Goal: Navigation & Orientation: Go to known website

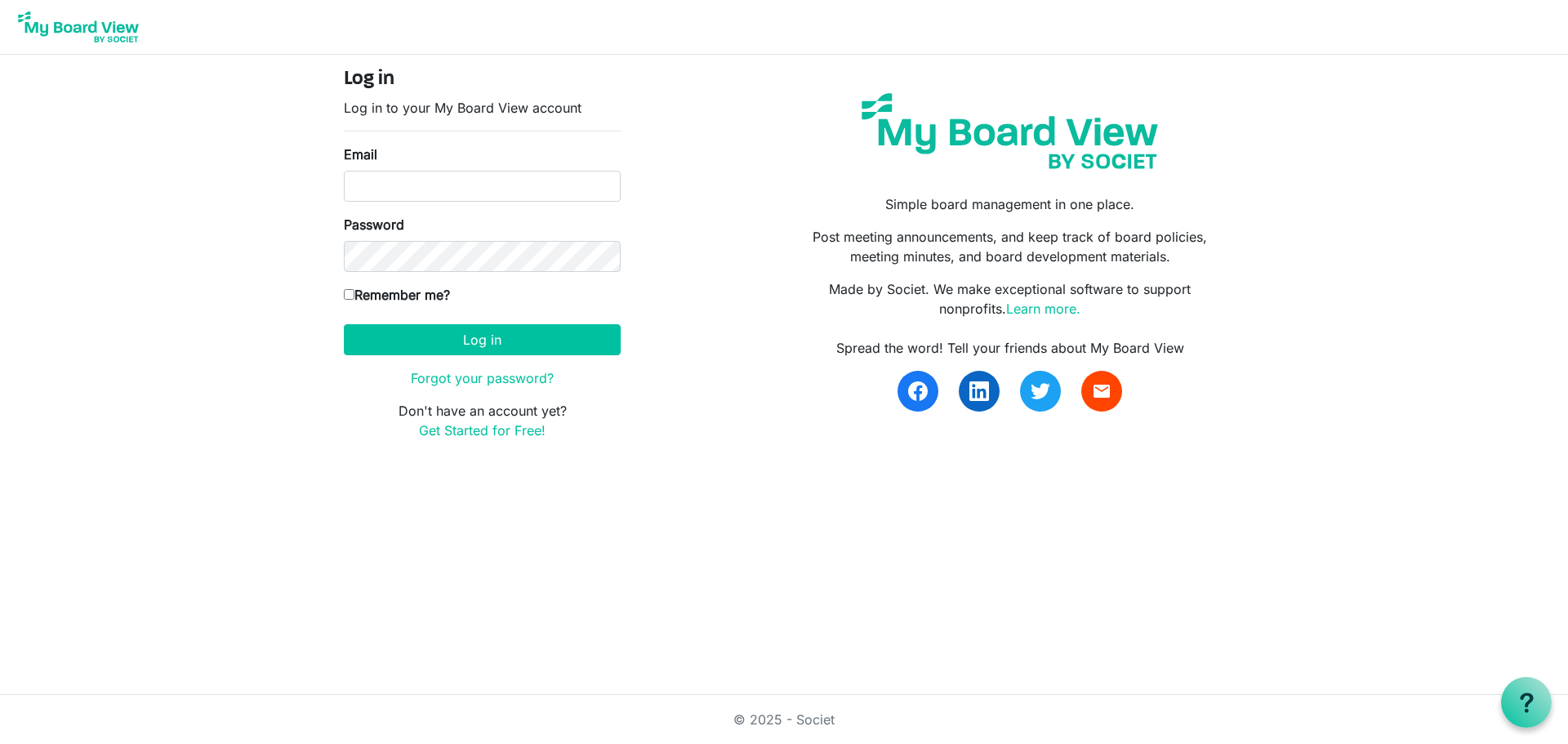
click at [114, 31] on img at bounding box center [78, 26] width 130 height 40
click at [40, 29] on img at bounding box center [78, 26] width 130 height 40
click at [108, 29] on img at bounding box center [78, 26] width 130 height 40
click at [62, 21] on img at bounding box center [78, 26] width 130 height 40
click at [1084, 130] on img at bounding box center [1009, 131] width 321 height 101
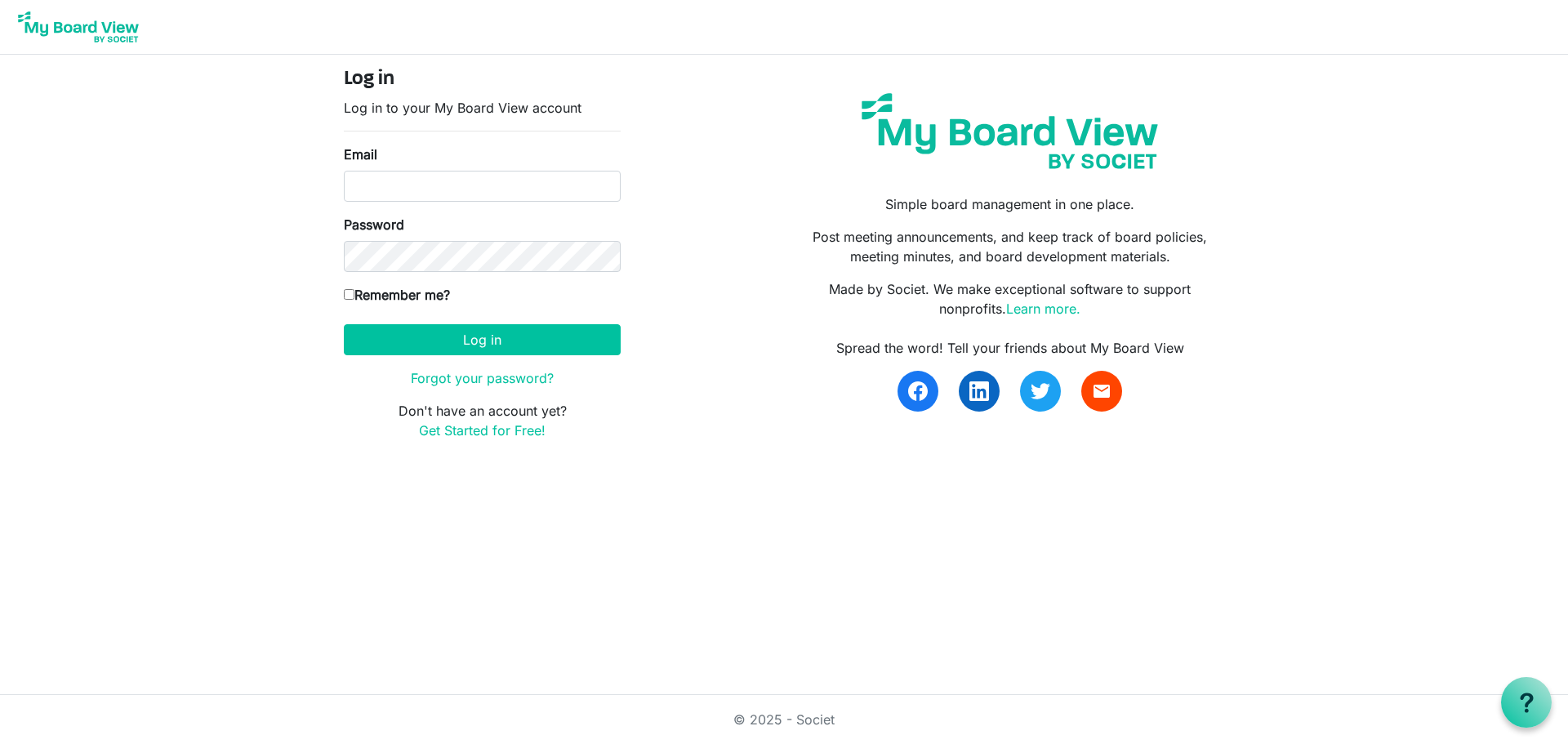
click at [28, 13] on img at bounding box center [78, 26] width 130 height 40
